Goal: Find specific page/section: Find specific page/section

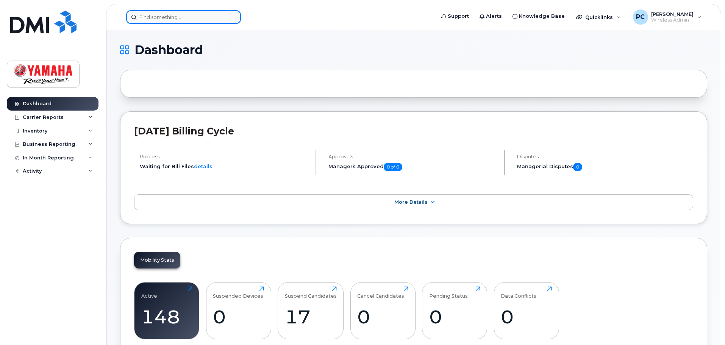
click at [208, 20] on input at bounding box center [183, 17] width 115 height 14
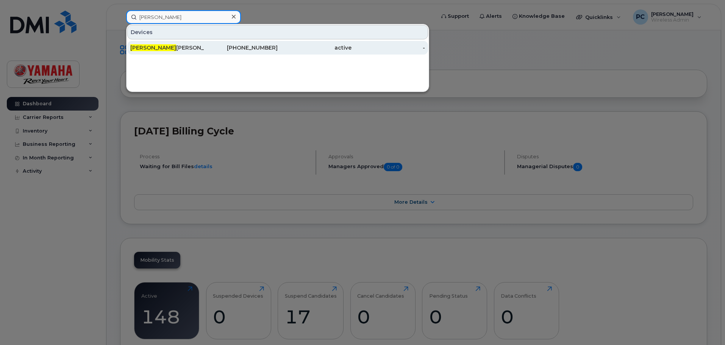
type input "kevin"
click at [256, 49] on div "250-308-2061" at bounding box center [241, 48] width 74 height 8
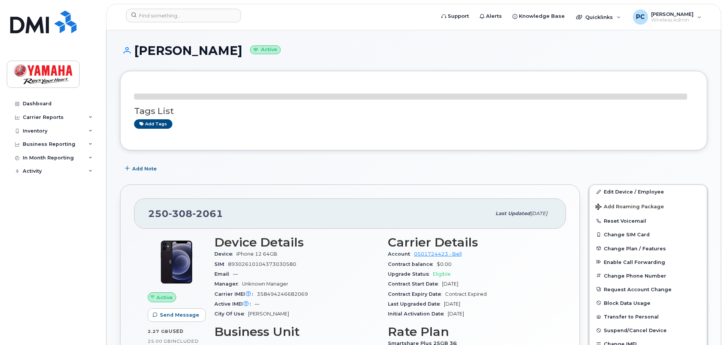
scroll to position [76, 0]
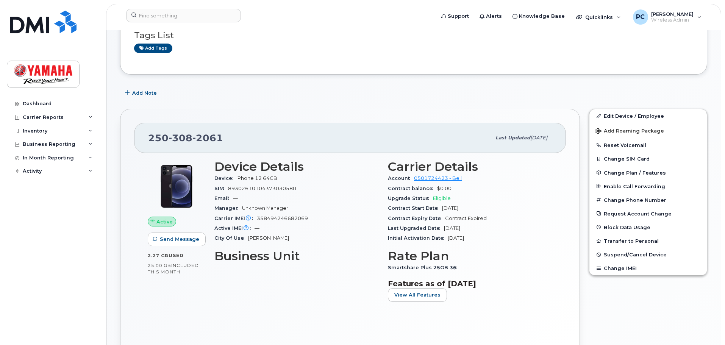
click at [258, 189] on span "89302610104373030580" at bounding box center [262, 189] width 68 height 6
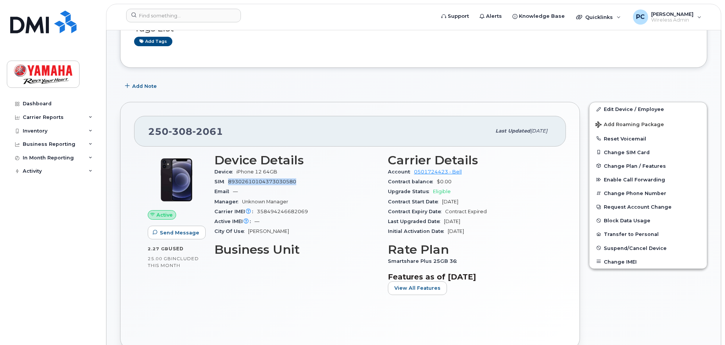
copy span "89302610104373030580"
click at [274, 211] on span "358494246682069" at bounding box center [282, 212] width 51 height 6
copy span "358494246682069"
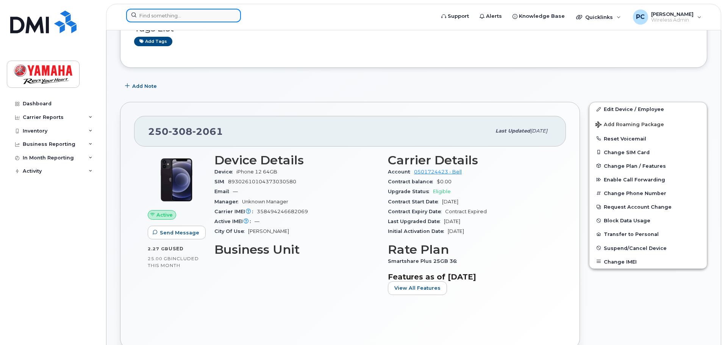
click at [167, 16] on input at bounding box center [183, 16] width 115 height 14
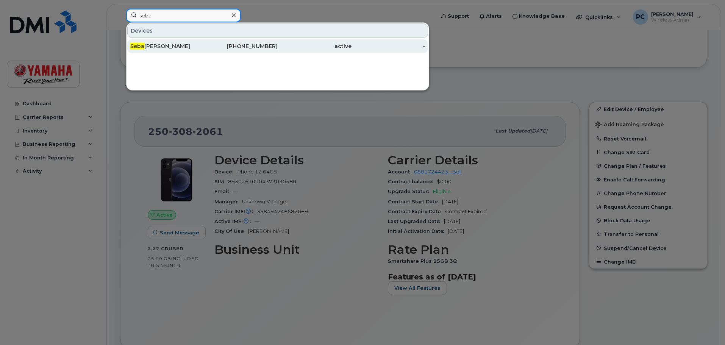
type input "seba"
click at [198, 46] on div "Seba brata Das" at bounding box center [167, 46] width 74 height 8
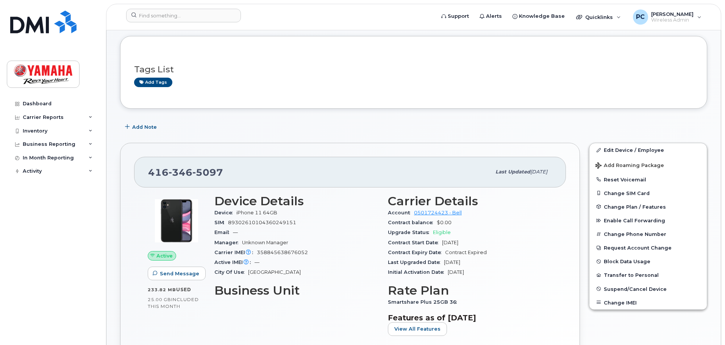
scroll to position [76, 0]
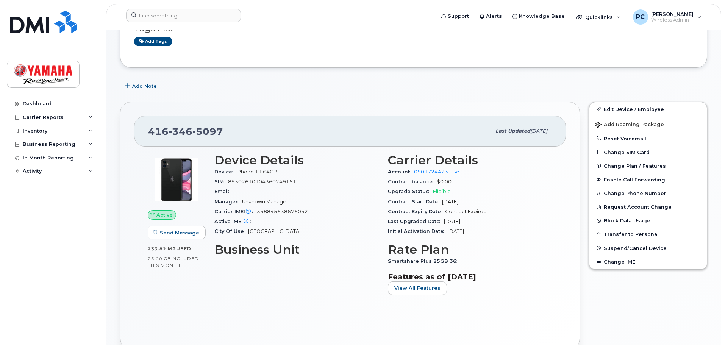
click at [277, 181] on span "89302610104360249151" at bounding box center [262, 182] width 68 height 6
copy span "89302610104360249151"
click at [285, 213] on span "358845638676052" at bounding box center [282, 212] width 51 height 6
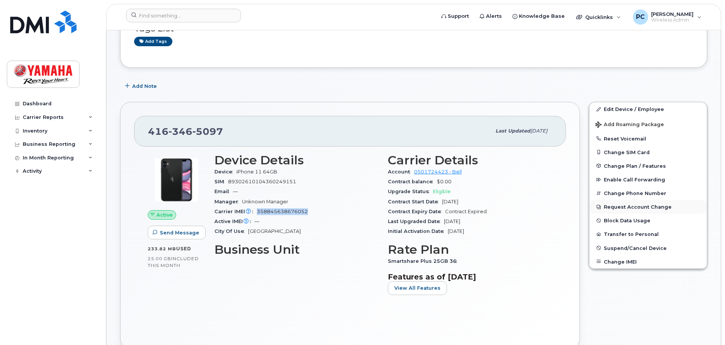
copy span "358845638676052"
click at [200, 17] on input at bounding box center [183, 16] width 115 height 14
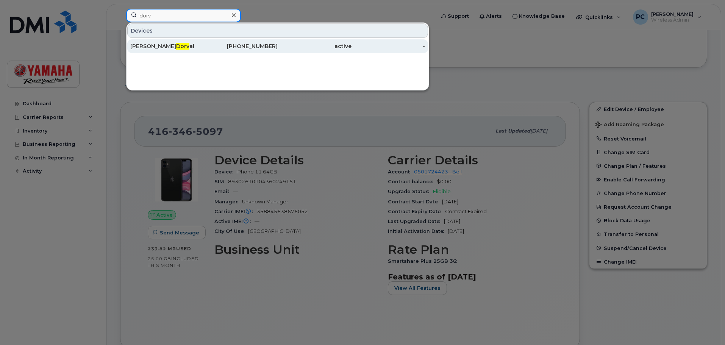
type input "dorv"
click at [191, 47] on div "Jim Dorv al" at bounding box center [167, 46] width 74 height 8
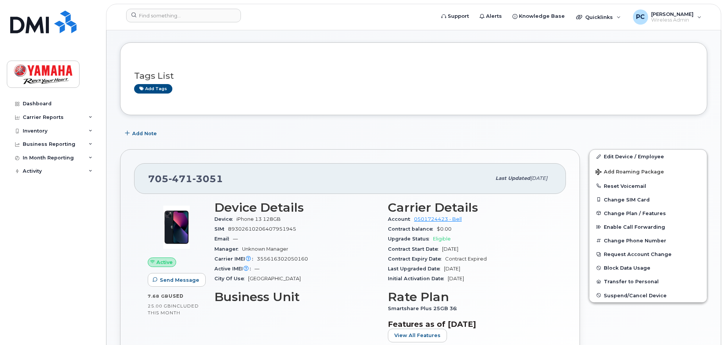
scroll to position [76, 0]
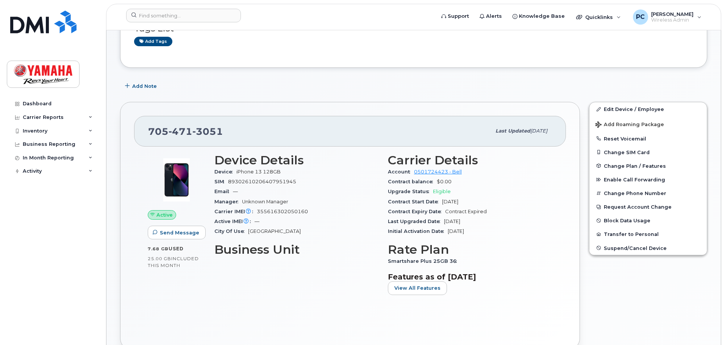
click at [277, 182] on span "89302610206407951945" at bounding box center [262, 182] width 68 height 6
copy span "89302610206407951945"
click at [286, 213] on span "355616302050160" at bounding box center [282, 212] width 51 height 6
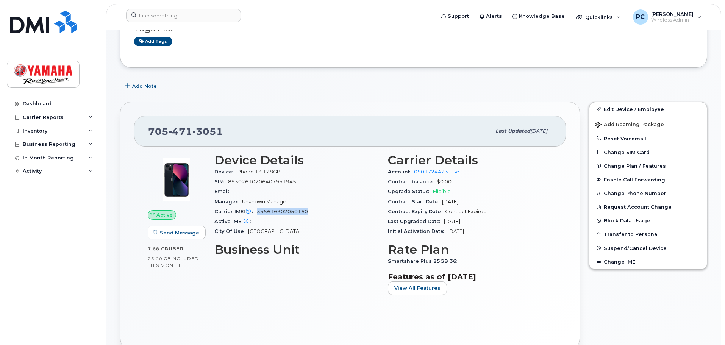
copy span "355616302050160"
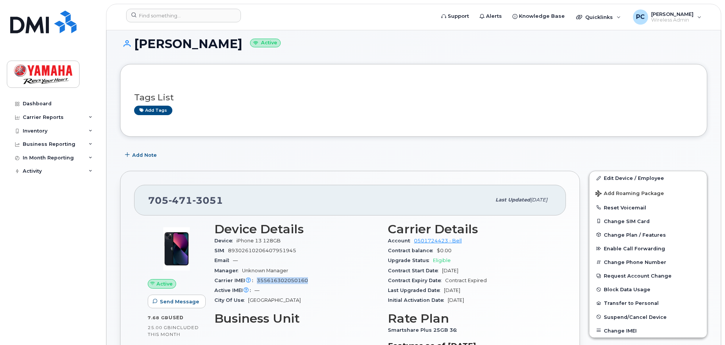
scroll to position [0, 0]
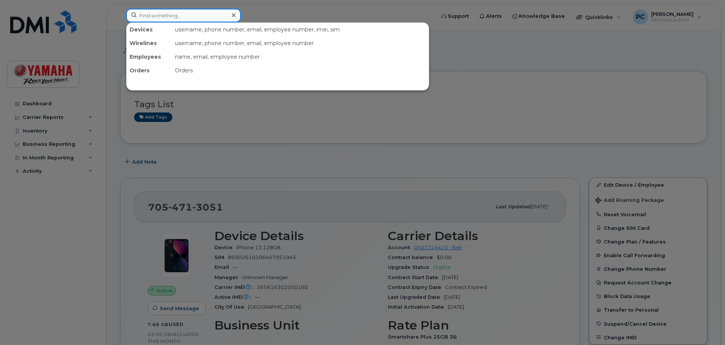
click at [175, 22] on div "Devices username, phone number, email, employee number, imei, sim Wirelines use…" at bounding box center [278, 16] width 304 height 14
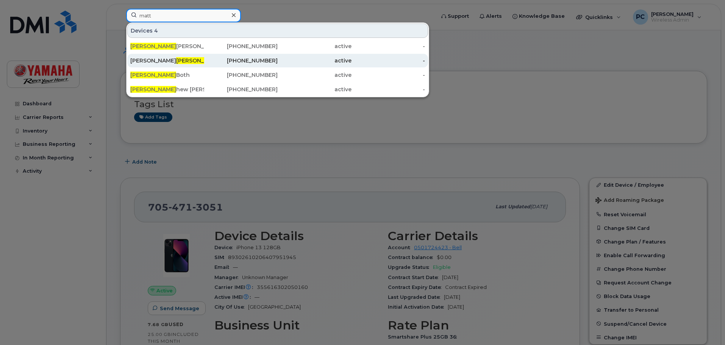
type input "matt"
click at [171, 64] on div "James Matt hews" at bounding box center [167, 61] width 74 height 14
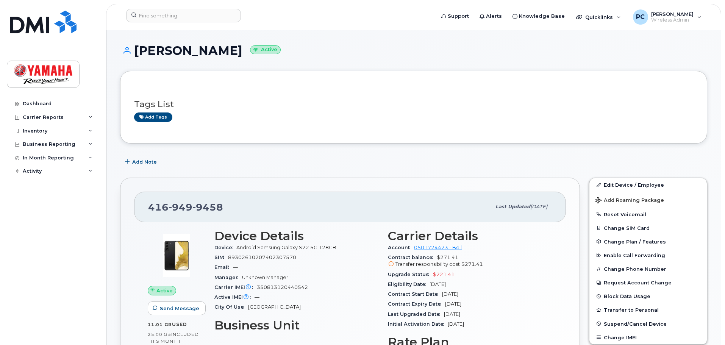
scroll to position [38, 0]
